Goal: Book appointment/travel/reservation

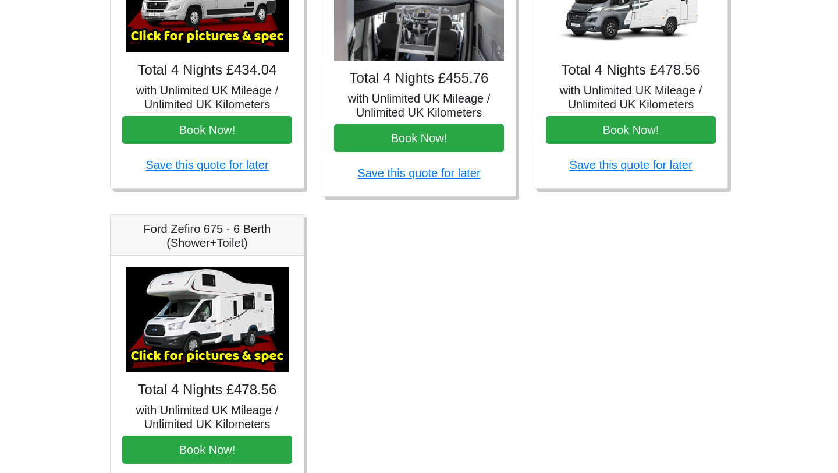
scroll to position [689, 0]
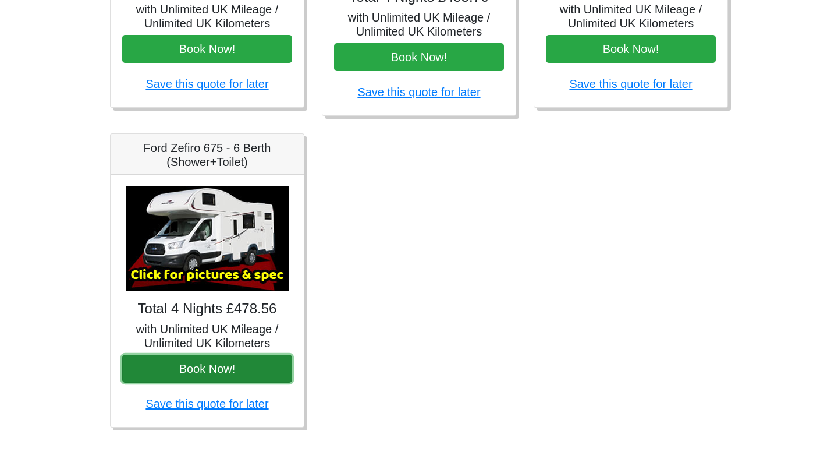
click at [221, 364] on button "Book Now!" at bounding box center [207, 368] width 170 height 28
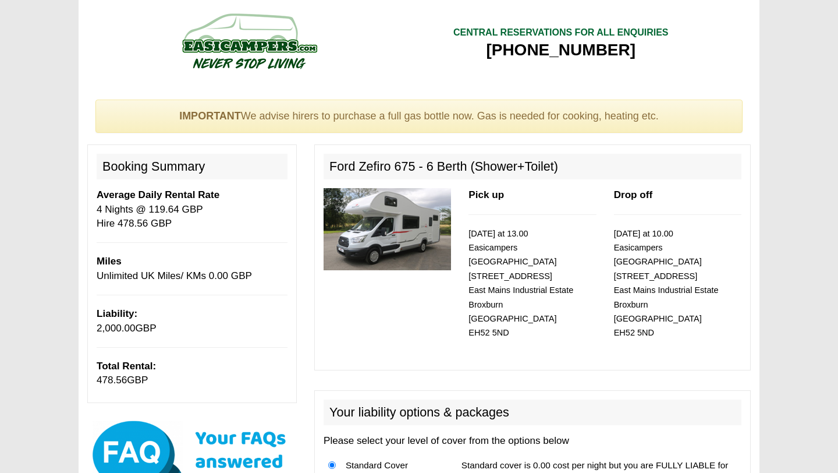
click at [393, 221] on img at bounding box center [387, 229] width 127 height 82
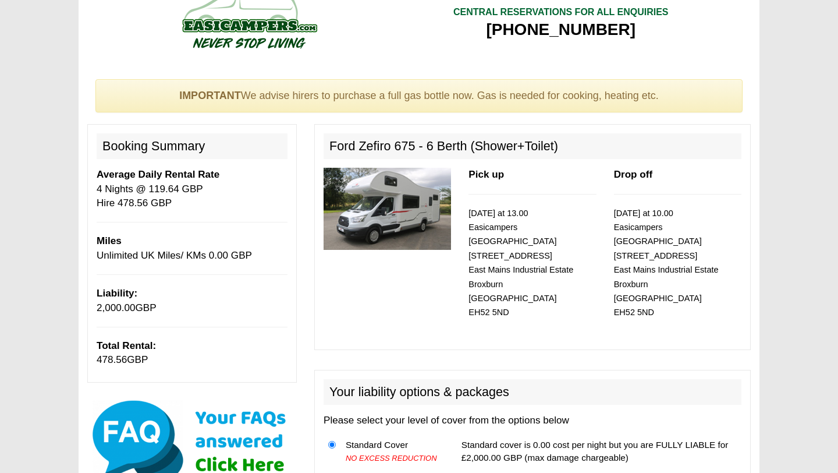
scroll to position [19, 0]
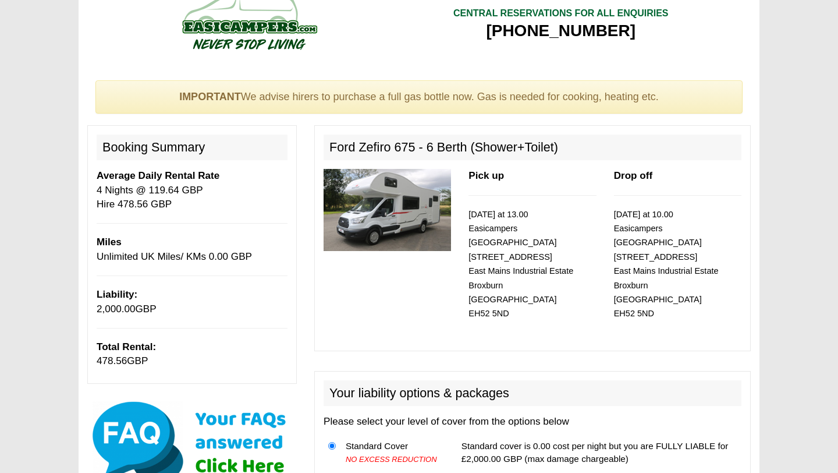
click at [368, 190] on img at bounding box center [387, 210] width 127 height 82
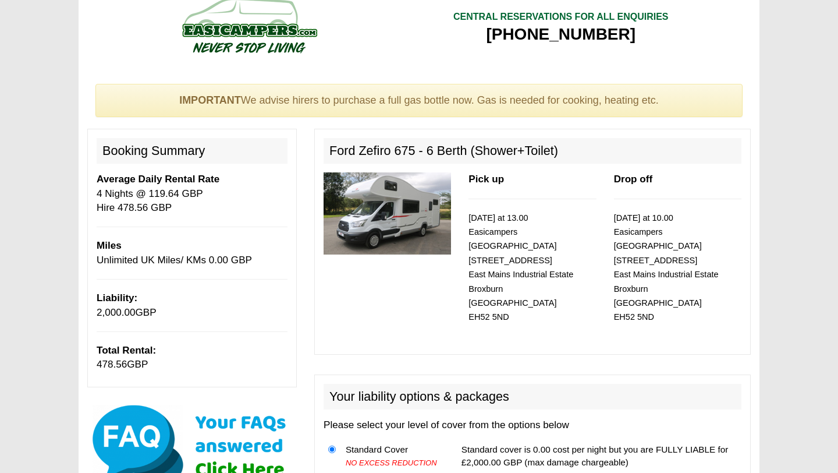
scroll to position [10, 0]
